Goal: Check status: Check status

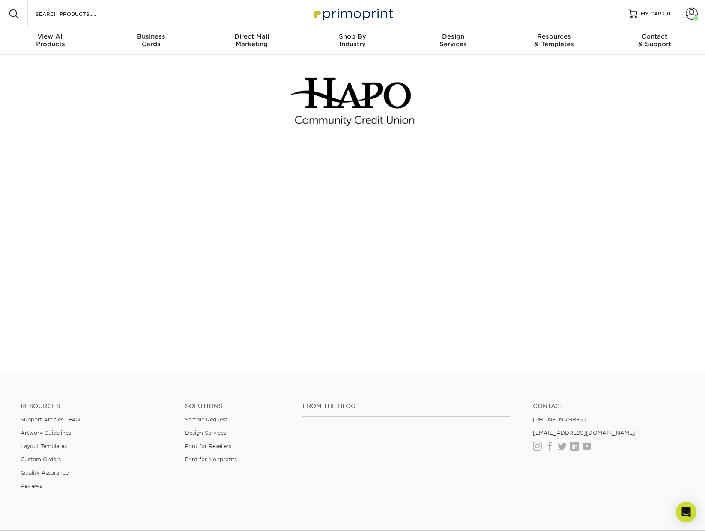
click at [294, 372] on footer "Resources Support Articles | FAQ Artwork Guidelines Layout Templates Custom Ord…" at bounding box center [352, 497] width 705 height 250
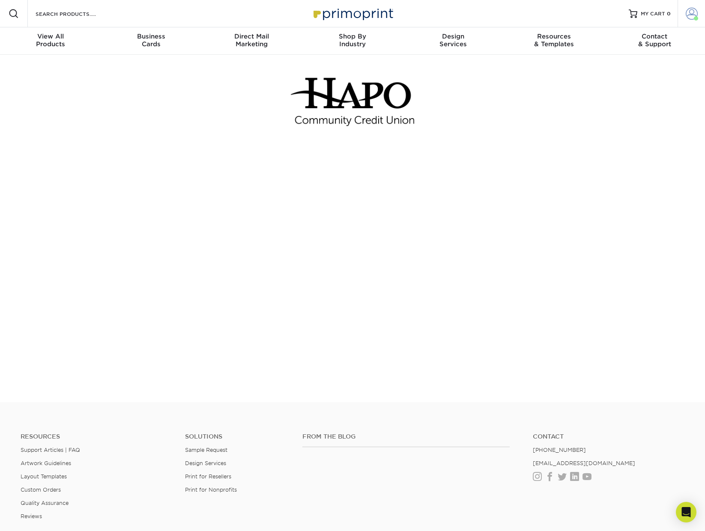
click at [686, 14] on span at bounding box center [691, 14] width 12 height 12
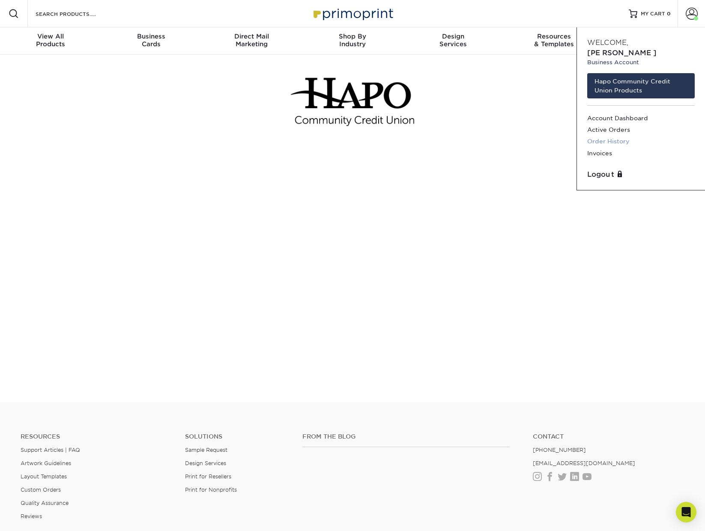
click at [618, 136] on link "Order History" at bounding box center [640, 142] width 107 height 12
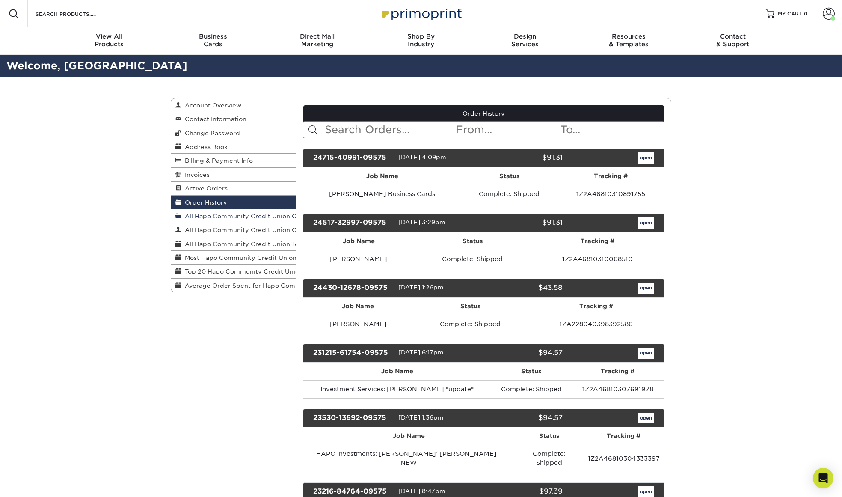
click at [239, 215] on span "All Hapo Community Credit Union Orders" at bounding box center [247, 216] width 132 height 7
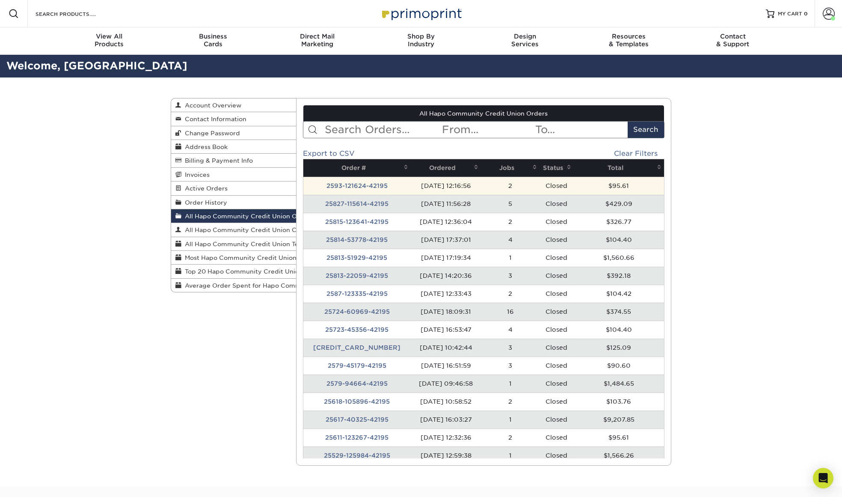
click at [362, 185] on td "2593-121624-42195" at bounding box center [357, 186] width 108 height 18
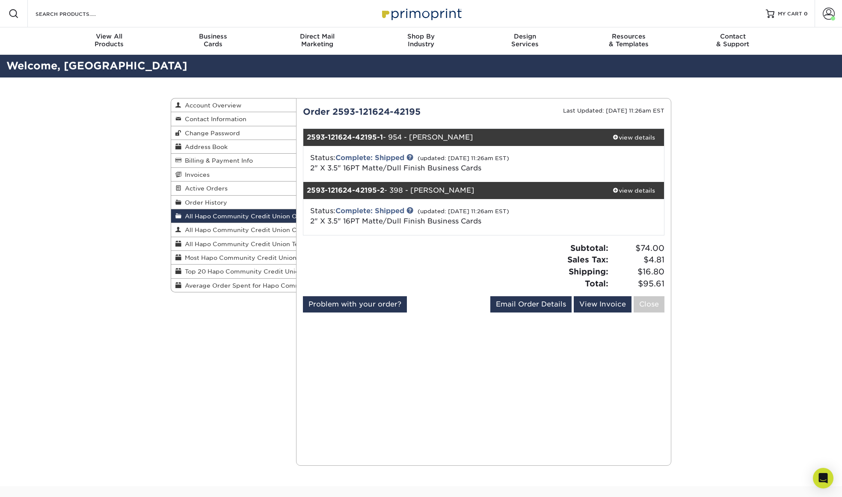
click at [238, 213] on span "All Hapo Community Credit Union Orders" at bounding box center [247, 216] width 132 height 7
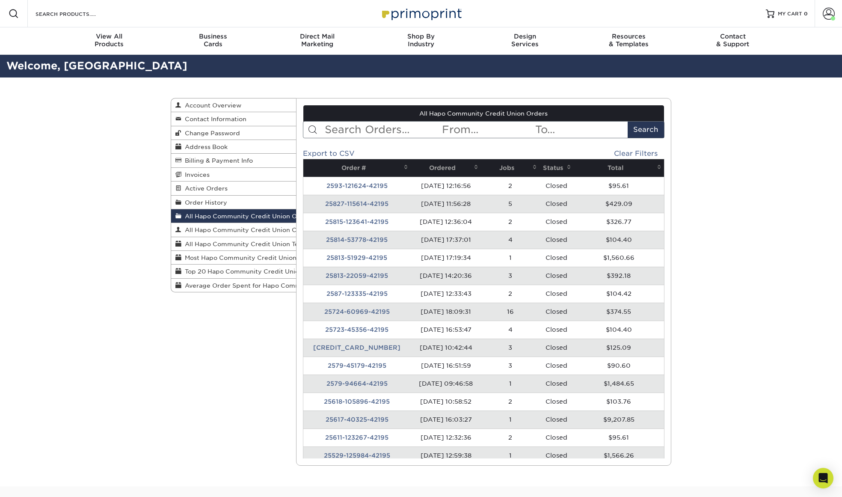
click at [346, 205] on td "25827-115614-42195" at bounding box center [357, 204] width 108 height 18
click at [348, 202] on td "25827-115614-42195" at bounding box center [357, 204] width 108 height 18
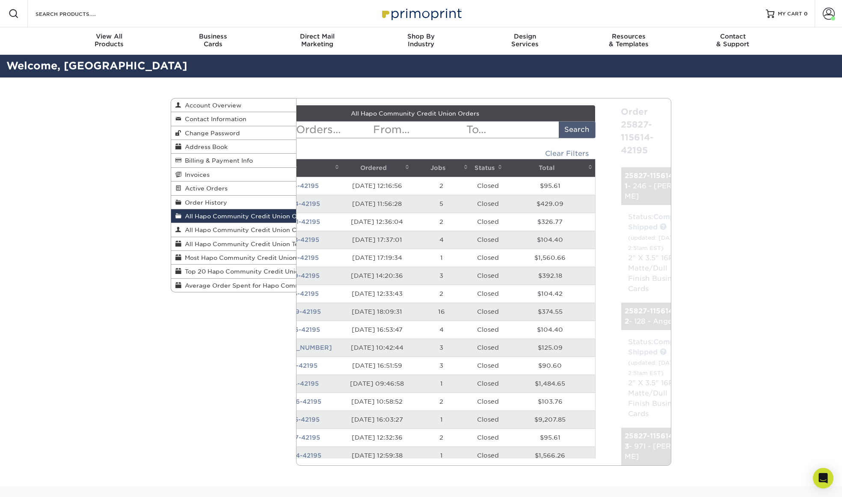
click at [353, 200] on div "All Hapo Community Credit Union Orders < Prev Next > [DATE] Sun Mon Tue Wed Thu…" at bounding box center [484, 281] width 362 height 353
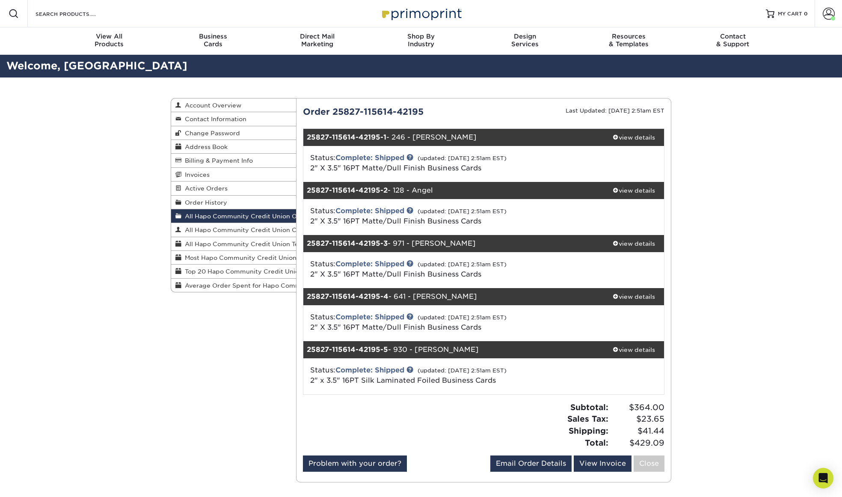
click at [413, 407] on div at bounding box center [390, 429] width 187 height 54
drag, startPoint x: 306, startPoint y: 349, endPoint x: 442, endPoint y: 349, distance: 136.1
click at [442, 349] on div "25827-115614-42195-5 - 930 - [PERSON_NAME]" at bounding box center [453, 349] width 301 height 17
click at [613, 347] on span at bounding box center [616, 349] width 6 height 6
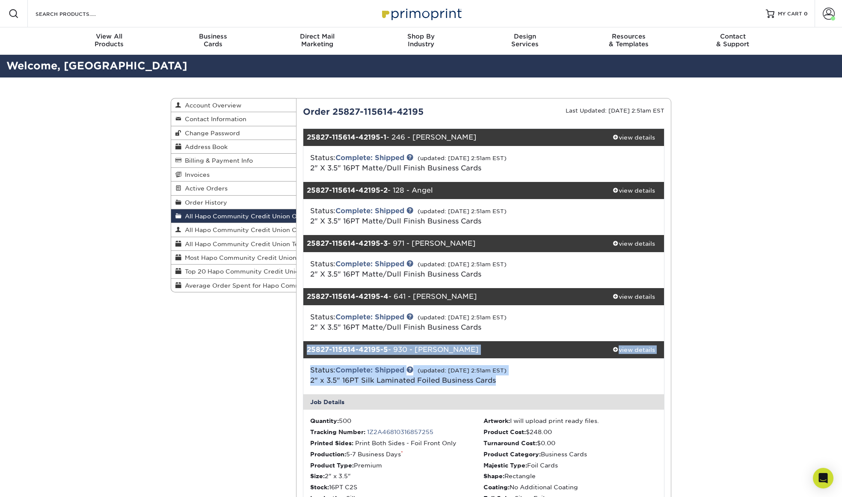
drag, startPoint x: 504, startPoint y: 383, endPoint x: 297, endPoint y: 349, distance: 209.9
copy div "25827-115614-42195-5 - 930 - Matt view details Status: Complete: Shipped (updat…"
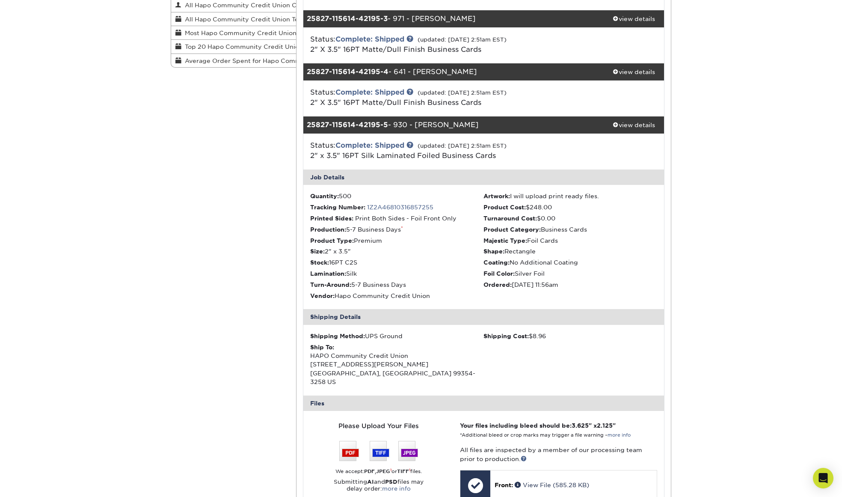
scroll to position [257, 0]
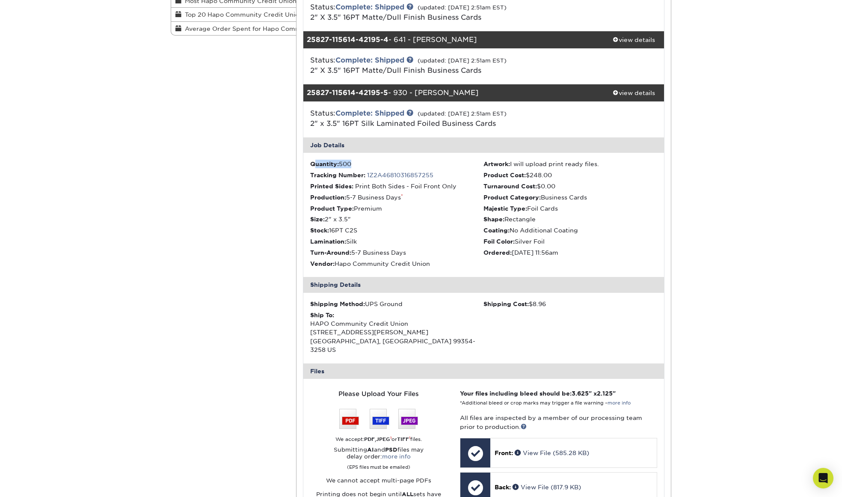
drag, startPoint x: 361, startPoint y: 162, endPoint x: 314, endPoint y: 163, distance: 47.1
click at [314, 163] on li "Quantity: 500" at bounding box center [397, 164] width 174 height 9
click at [375, 164] on li "Quantity: 500" at bounding box center [397, 164] width 174 height 9
drag, startPoint x: 365, startPoint y: 162, endPoint x: 305, endPoint y: 162, distance: 59.9
click at [305, 162] on ul "Quantity: 500 Artwork: I will upload print ready files. Tracking Number: 1Z2A46…" at bounding box center [483, 215] width 361 height 124
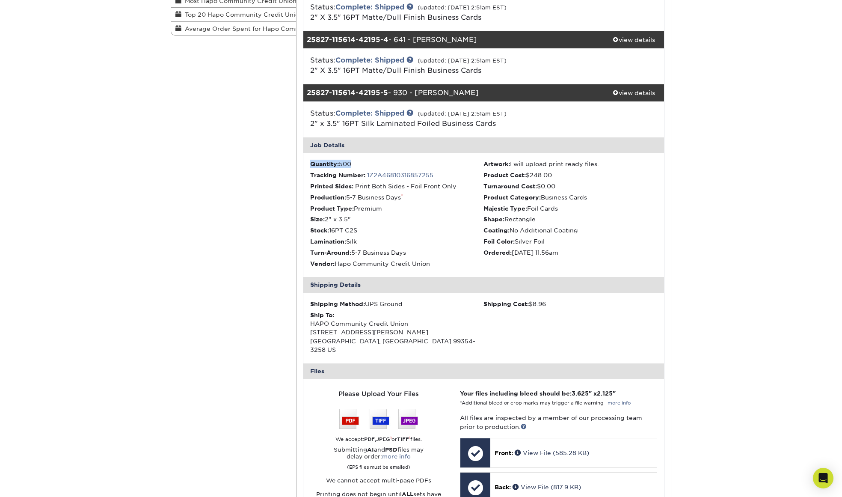
copy li "Quantity: 500"
